Goal: Task Accomplishment & Management: Complete application form

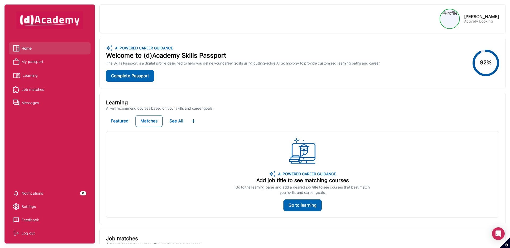
click at [35, 59] on span "My passport" at bounding box center [33, 62] width 22 height 8
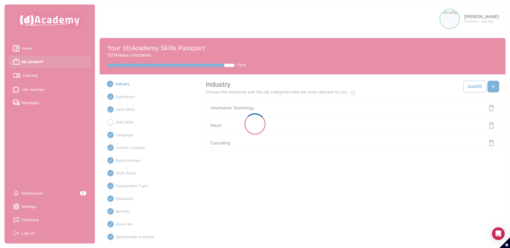
click at [34, 78] on div at bounding box center [255, 124] width 510 height 248
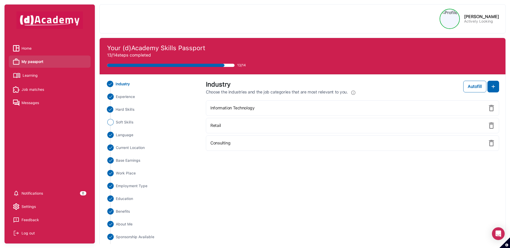
click at [129, 109] on span "Hard Skills" at bounding box center [125, 110] width 19 height 6
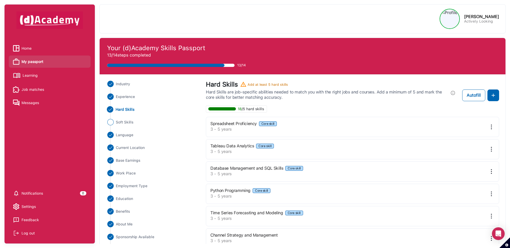
click at [27, 75] on span "Learning" at bounding box center [30, 75] width 15 height 8
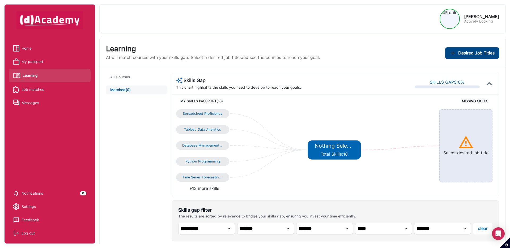
click at [457, 55] on div "Desired Job Titles" at bounding box center [472, 53] width 45 height 6
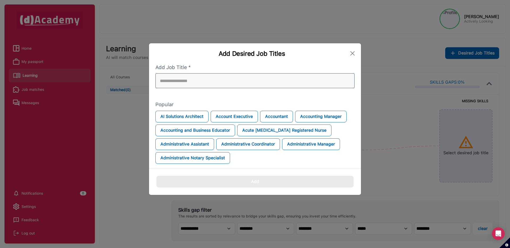
click at [335, 75] on div at bounding box center [254, 80] width 199 height 15
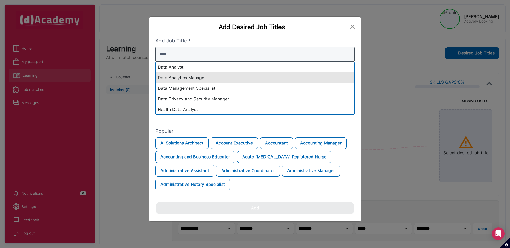
type input "****"
click at [289, 75] on div "Data Analytics Manager" at bounding box center [255, 78] width 199 height 11
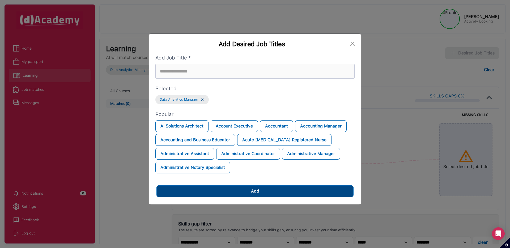
click at [265, 190] on button "Add" at bounding box center [255, 191] width 197 height 12
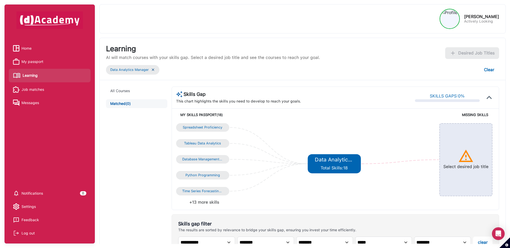
click at [36, 60] on span "My passport" at bounding box center [33, 62] width 22 height 8
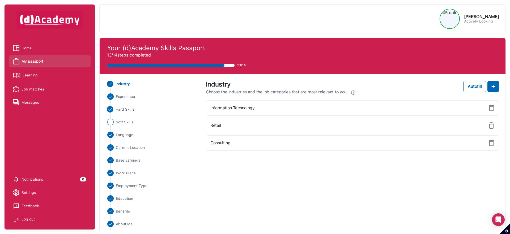
click at [131, 110] on span "Hard Skills" at bounding box center [125, 110] width 19 height 6
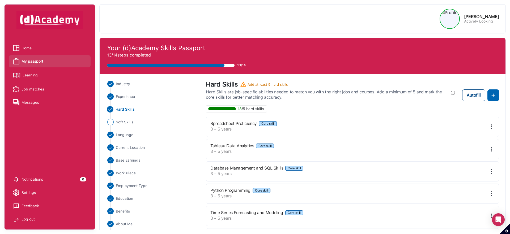
click at [473, 94] on div "Autofill" at bounding box center [474, 95] width 14 height 6
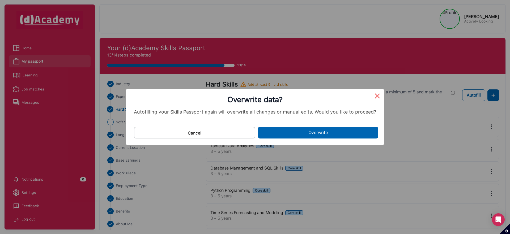
click at [378, 97] on button "×" at bounding box center [377, 95] width 13 height 13
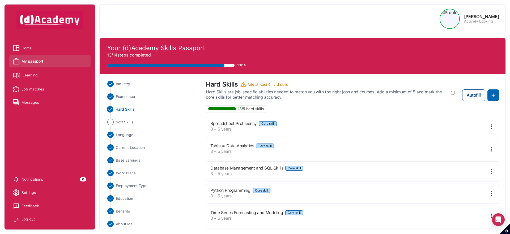
click at [472, 94] on div "Autofill" at bounding box center [474, 95] width 14 height 6
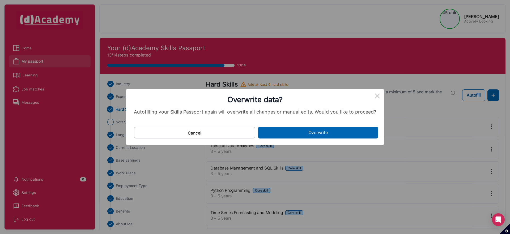
click at [297, 134] on button "Overwrite" at bounding box center [318, 133] width 120 height 12
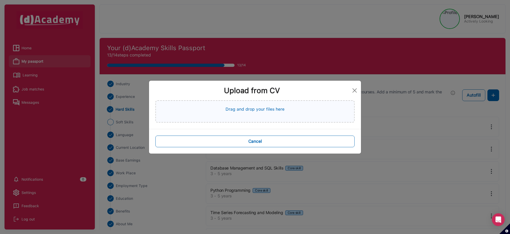
click at [265, 112] on p "Drag and drop your files here" at bounding box center [255, 109] width 59 height 6
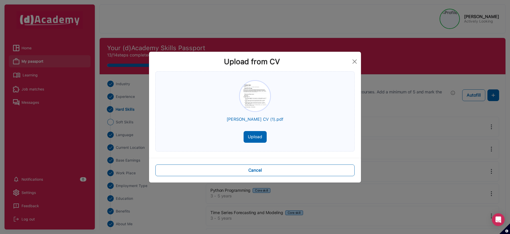
click at [260, 137] on button "Upload" at bounding box center [255, 137] width 23 height 12
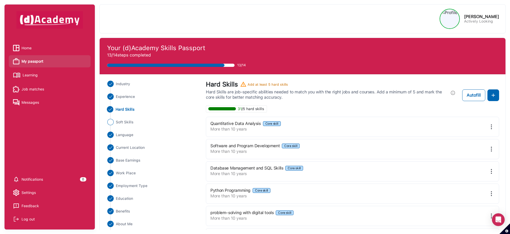
click at [31, 219] on div "Log out" at bounding box center [28, 220] width 13 height 8
